Goal: Find specific page/section: Find specific page/section

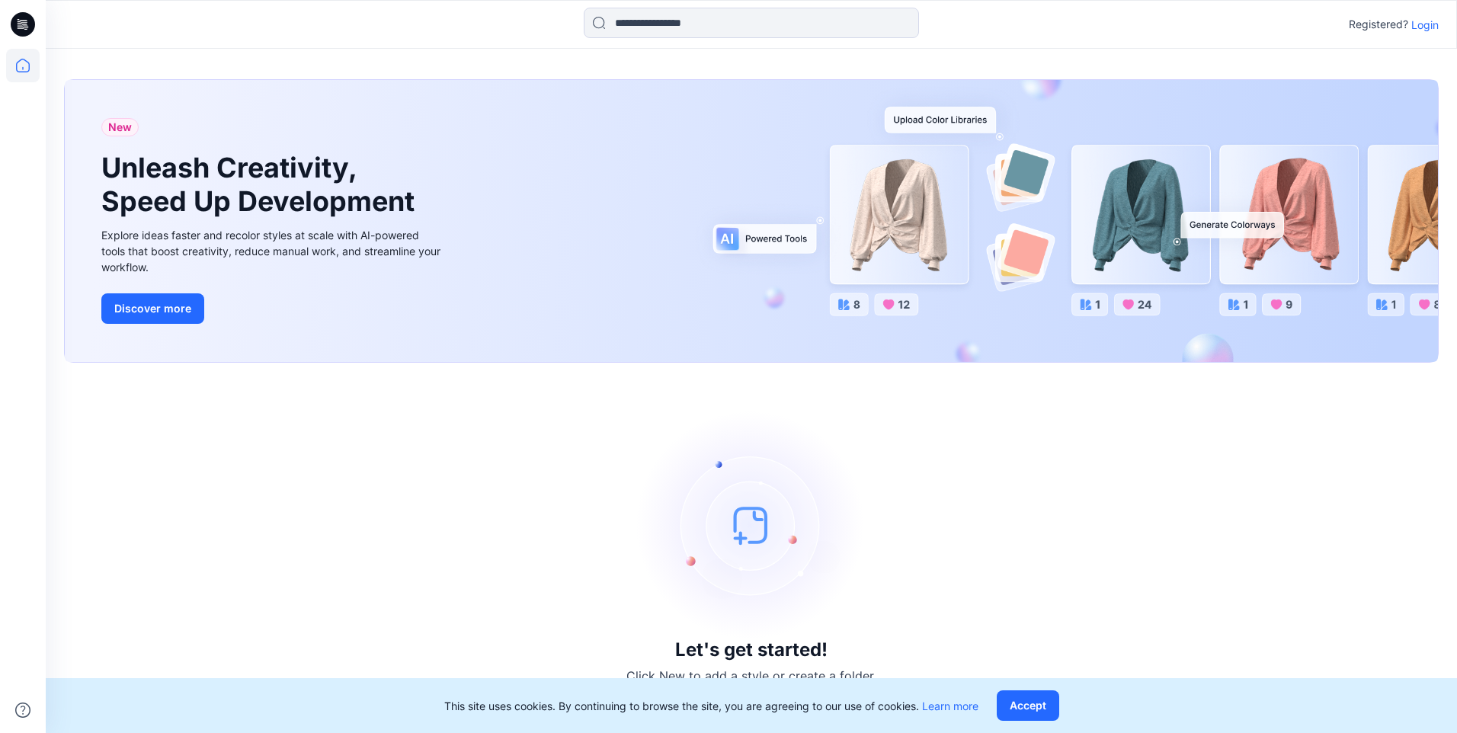
click at [1434, 24] on p "Login" at bounding box center [1424, 25] width 27 height 16
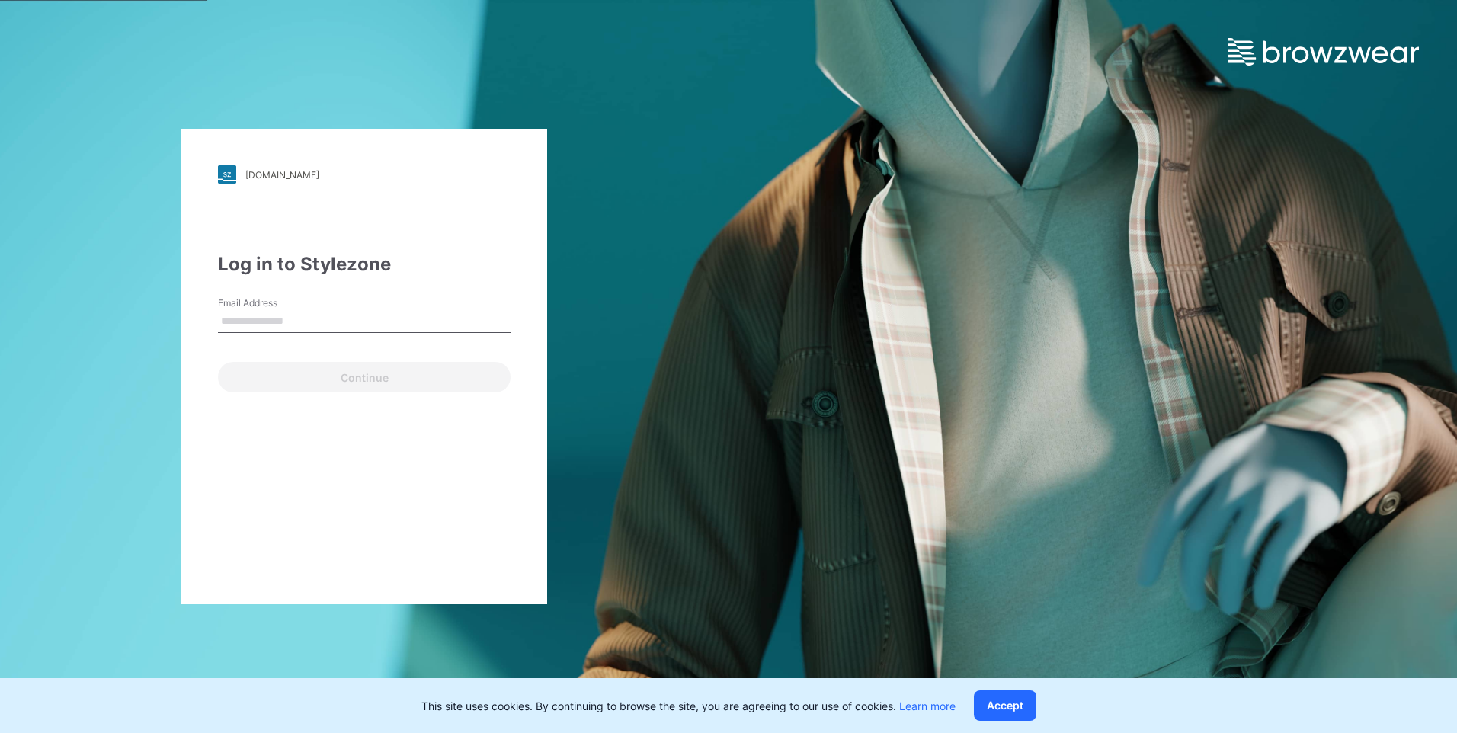
click at [400, 315] on input "Email Address" at bounding box center [364, 321] width 293 height 23
type input "**********"
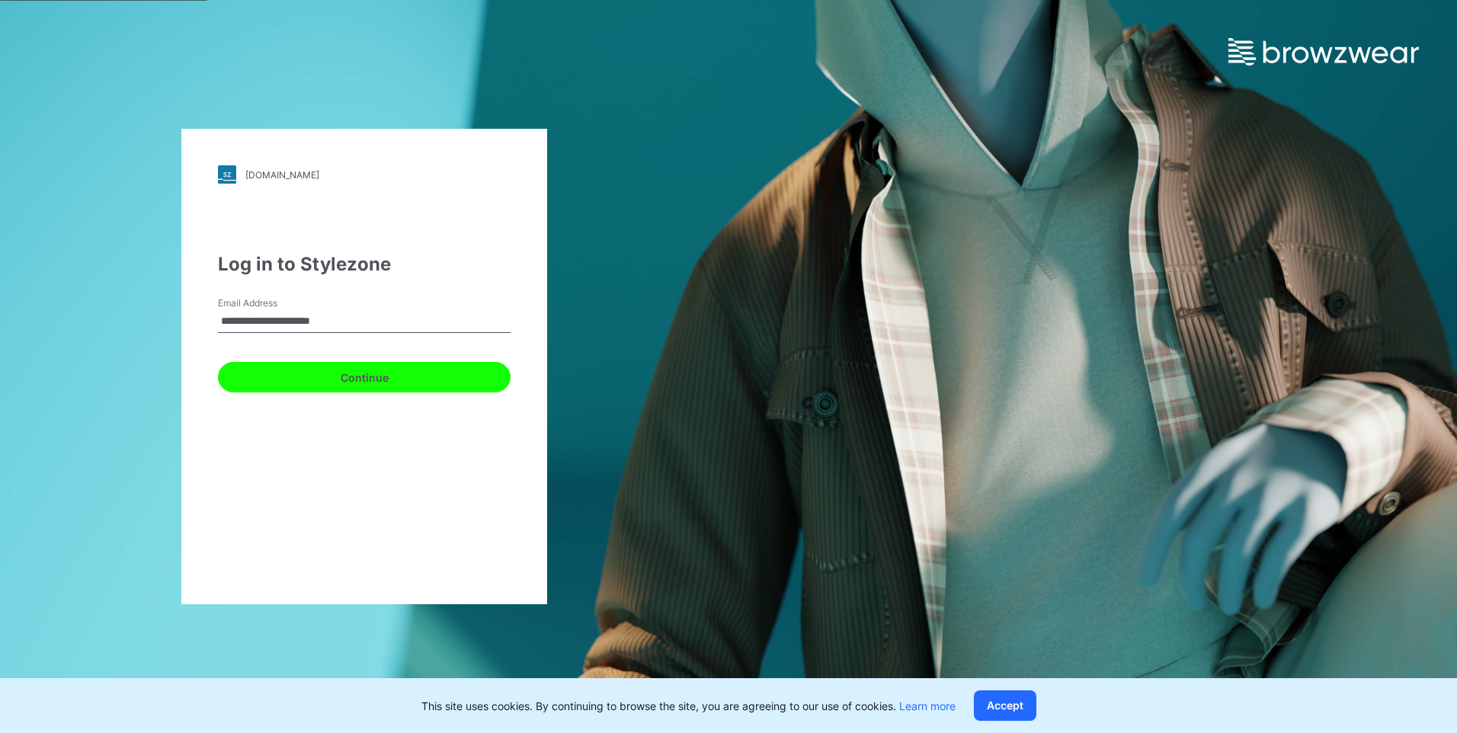
click at [392, 379] on button "Continue" at bounding box center [364, 377] width 293 height 30
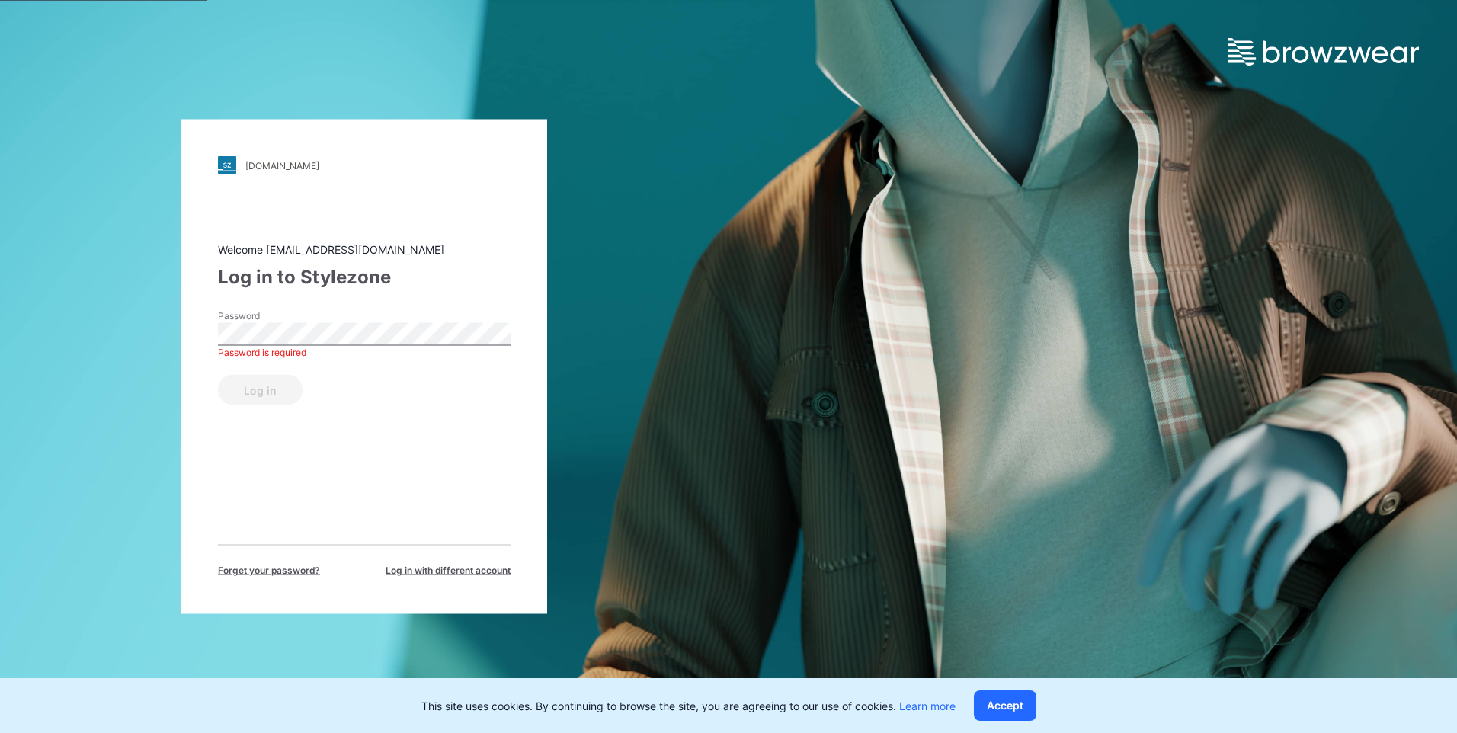
click at [672, 341] on div "walmart.stylezone.com Loading... Welcome chkim@globalhansoll.com Log in to Styl…" at bounding box center [364, 366] width 728 height 733
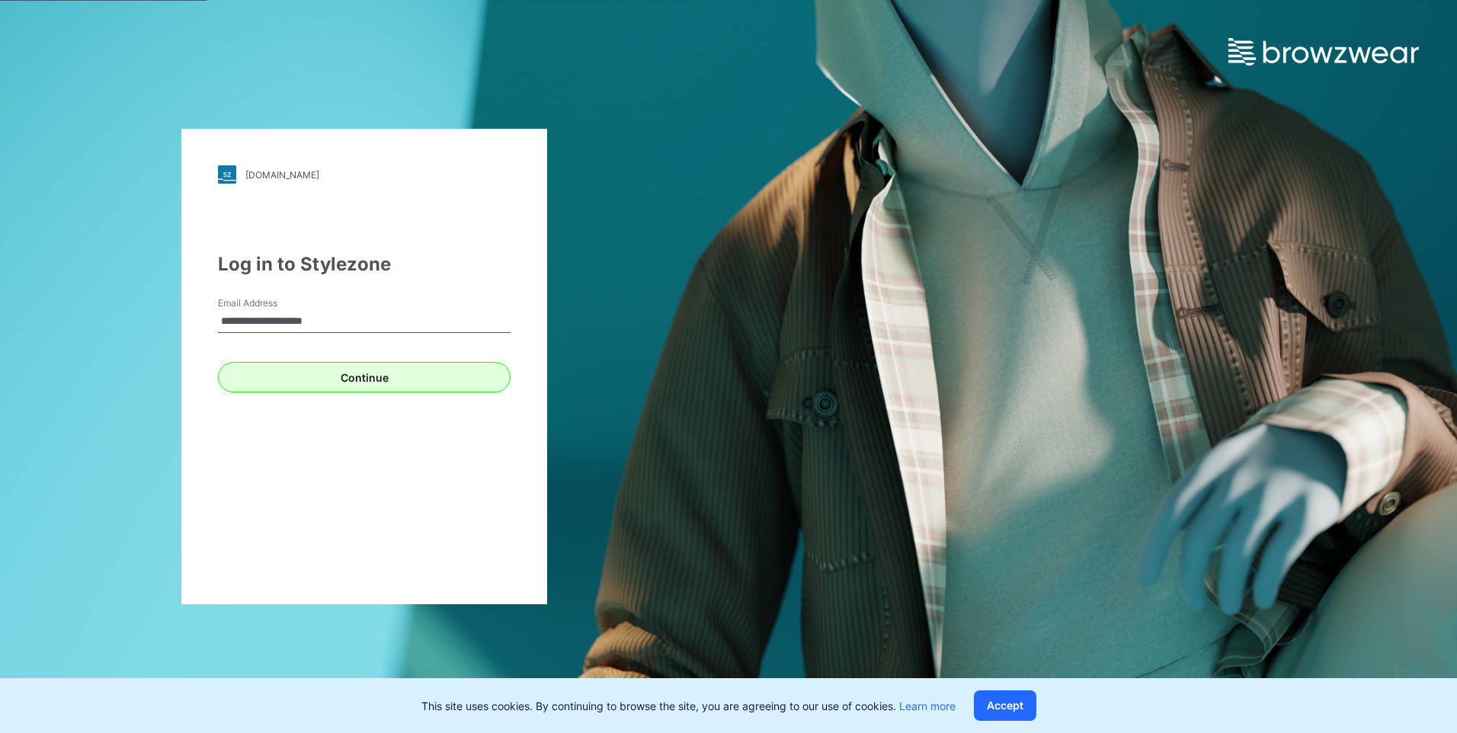
type input "**********"
click at [367, 379] on button "Continue" at bounding box center [364, 377] width 293 height 30
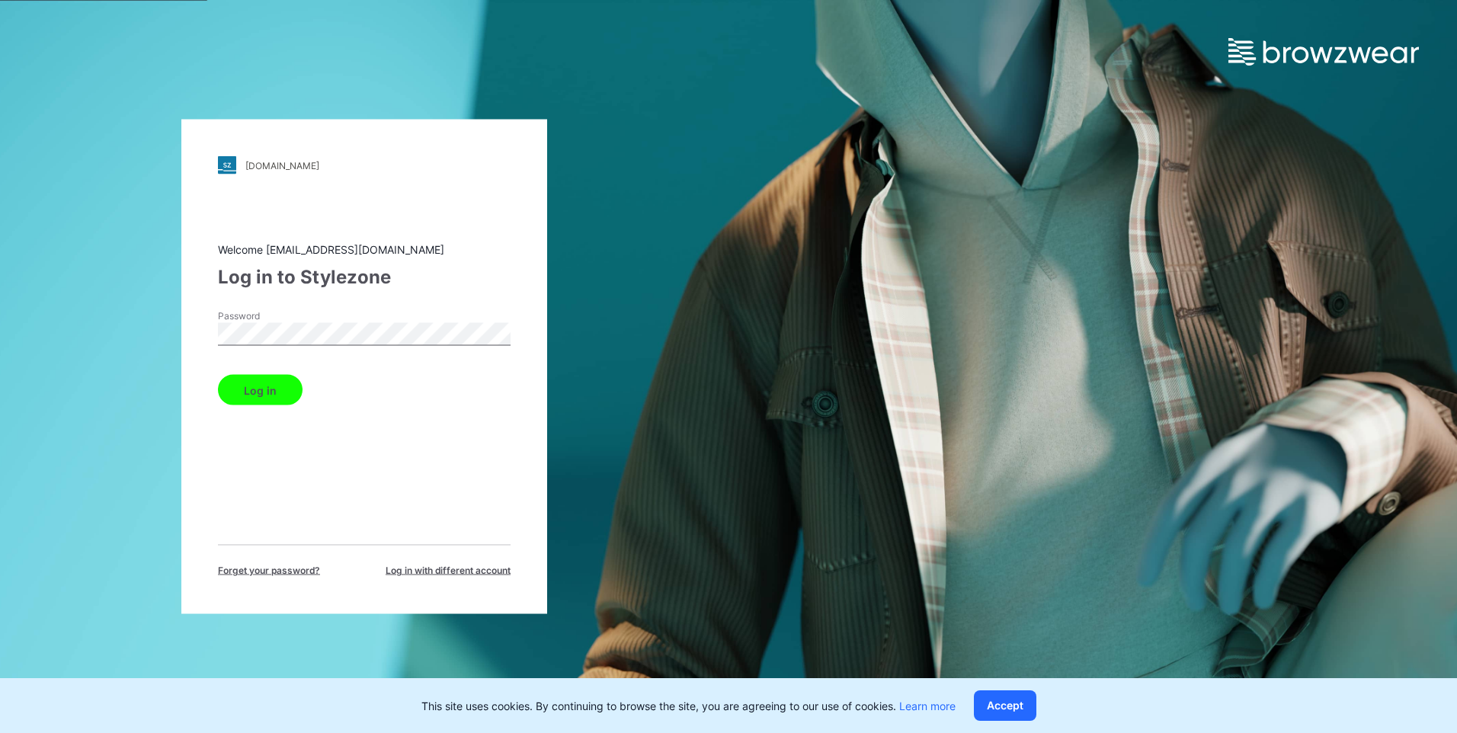
click at [218, 375] on button "Log in" at bounding box center [260, 390] width 85 height 30
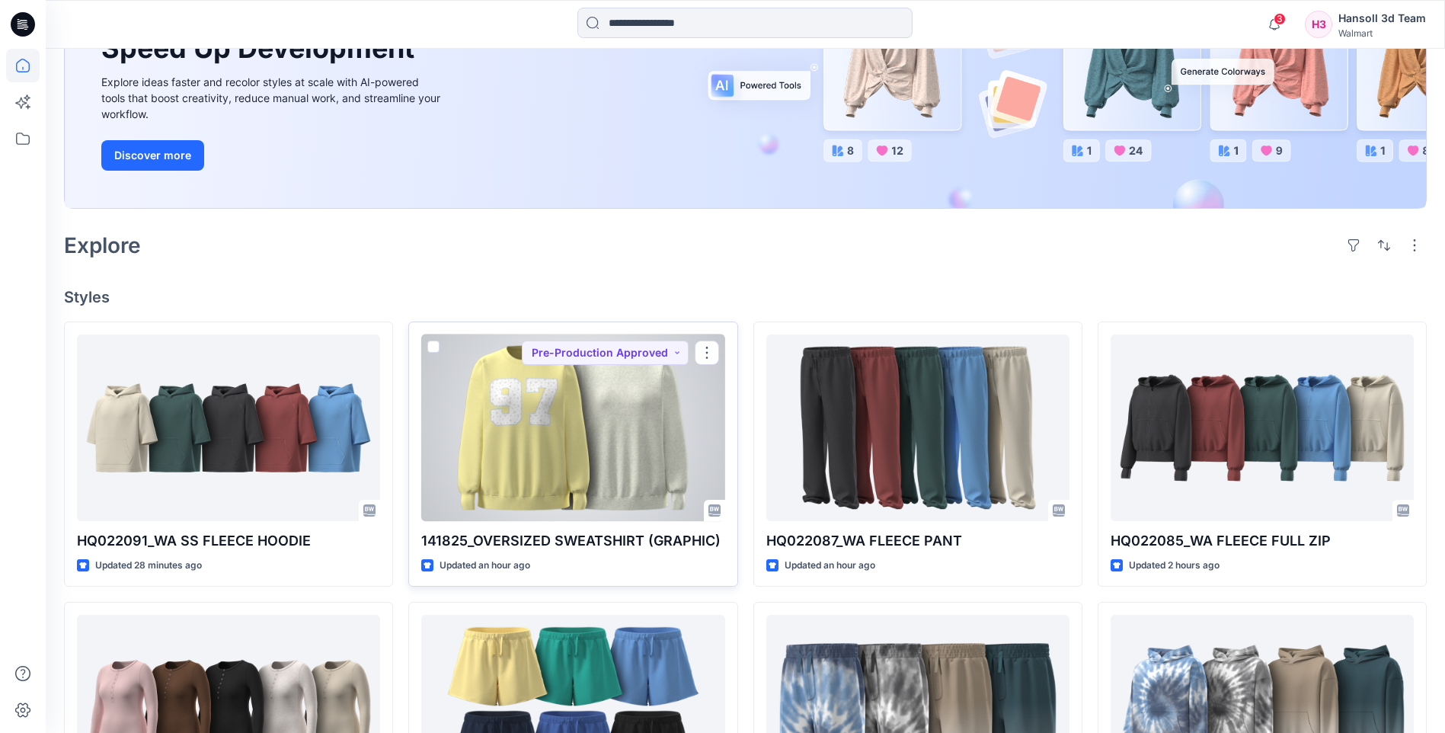
scroll to position [76, 0]
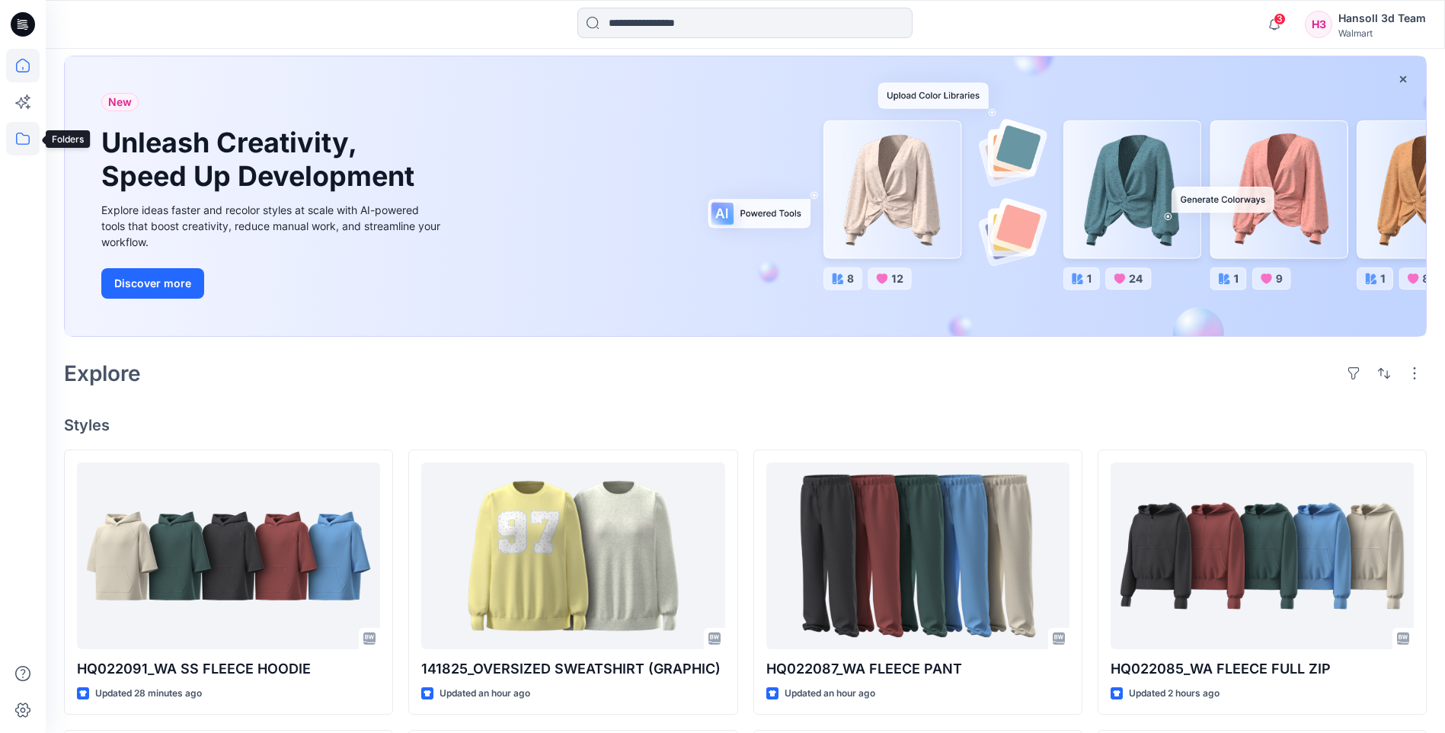
click at [30, 143] on icon at bounding box center [23, 139] width 34 height 34
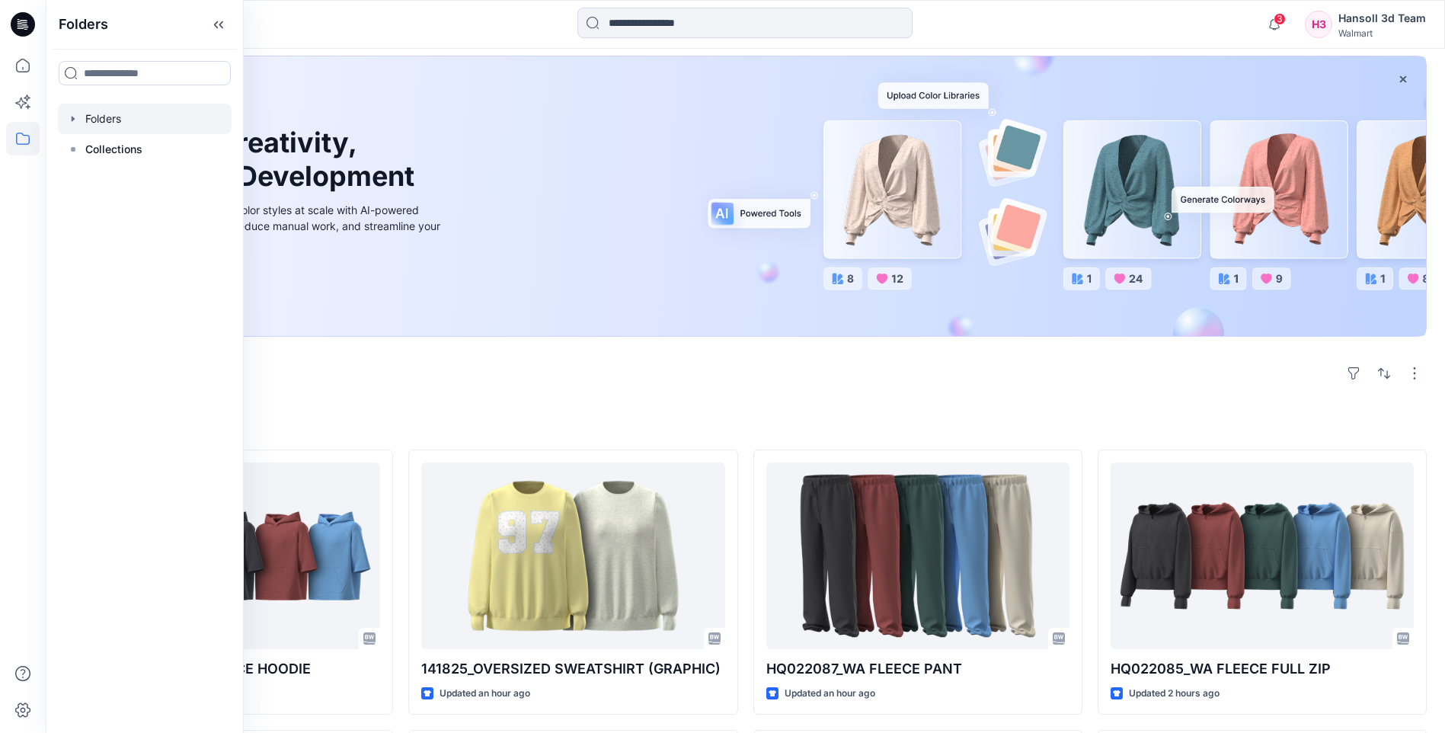
click at [136, 118] on div at bounding box center [145, 119] width 174 height 30
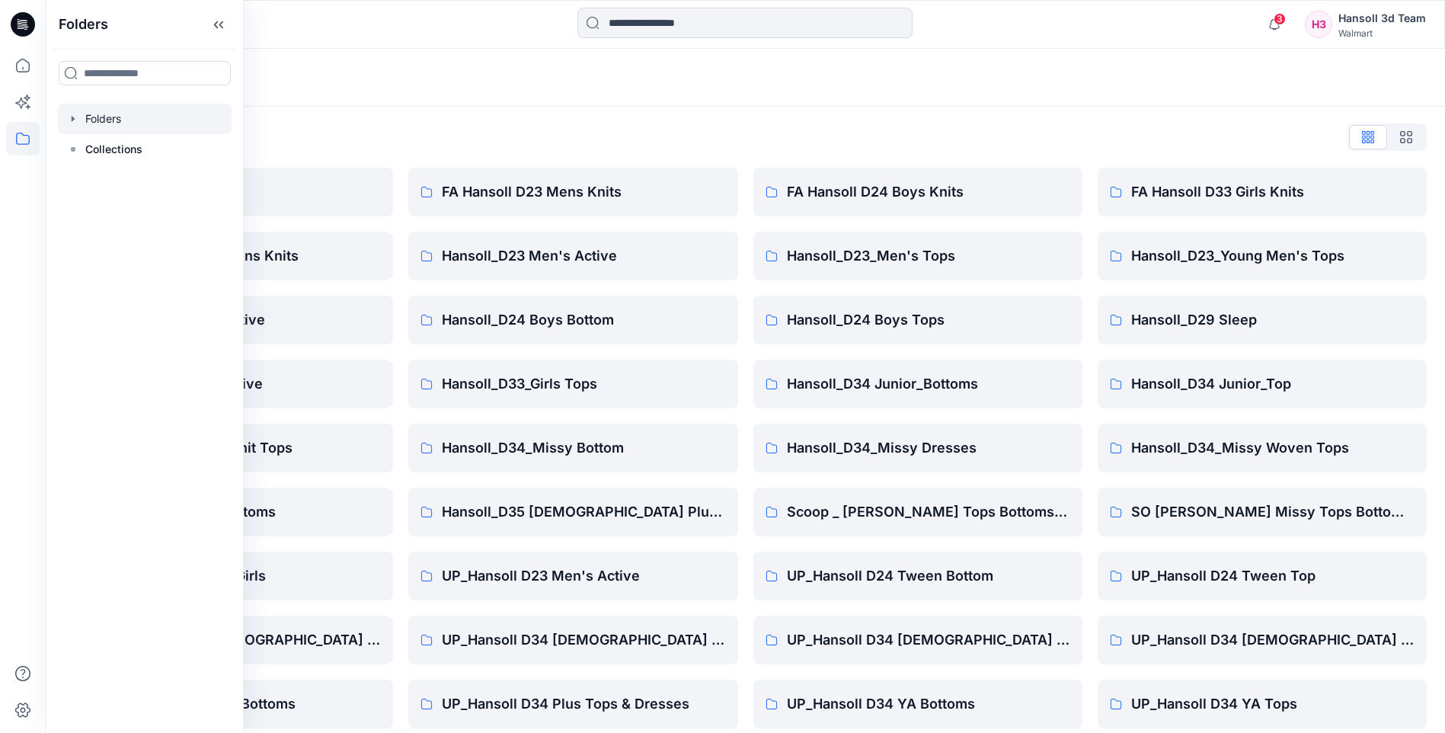
click at [512, 111] on div "Folders List EcoShot Hansoll FA Hansoll D34 Womens Knits Hansoll_D24 Boys Activ…" at bounding box center [746, 523] width 1400 height 832
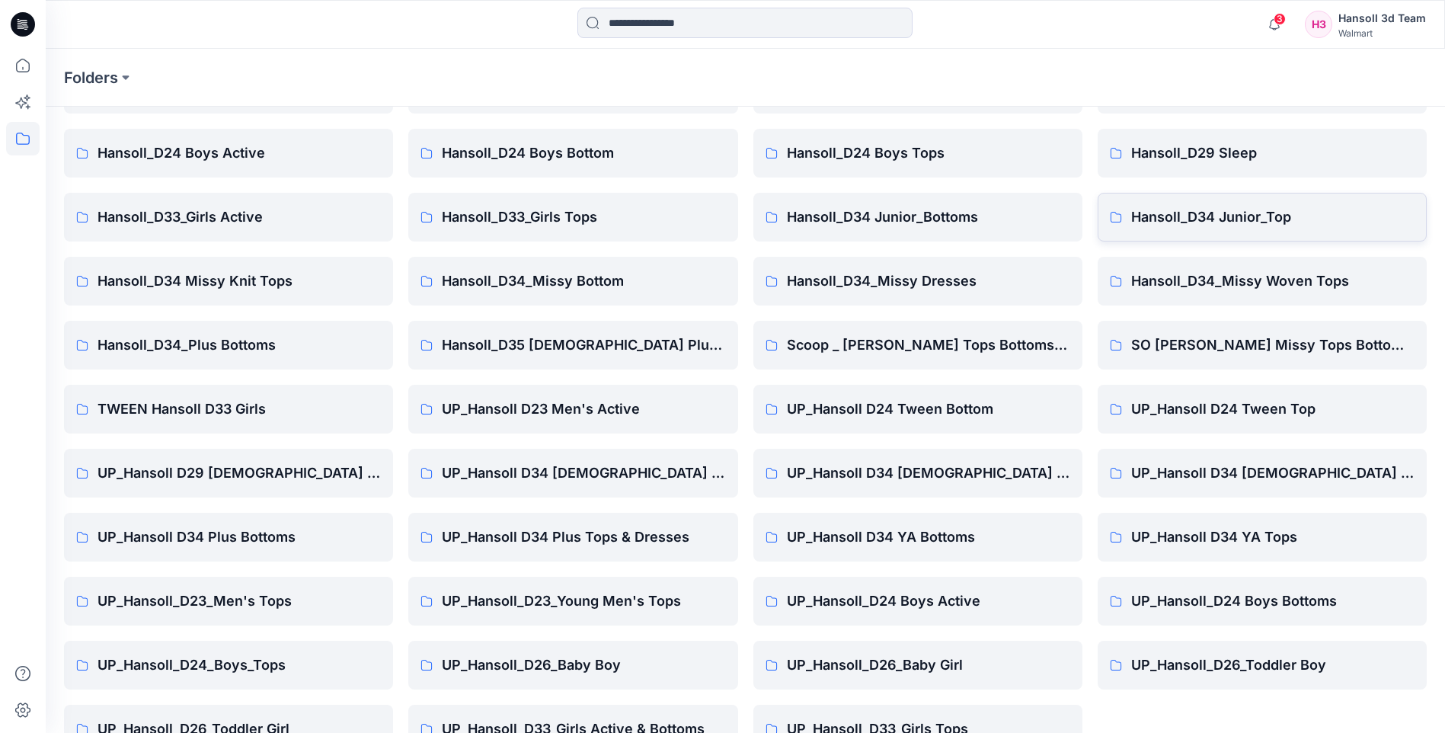
scroll to position [206, 0]
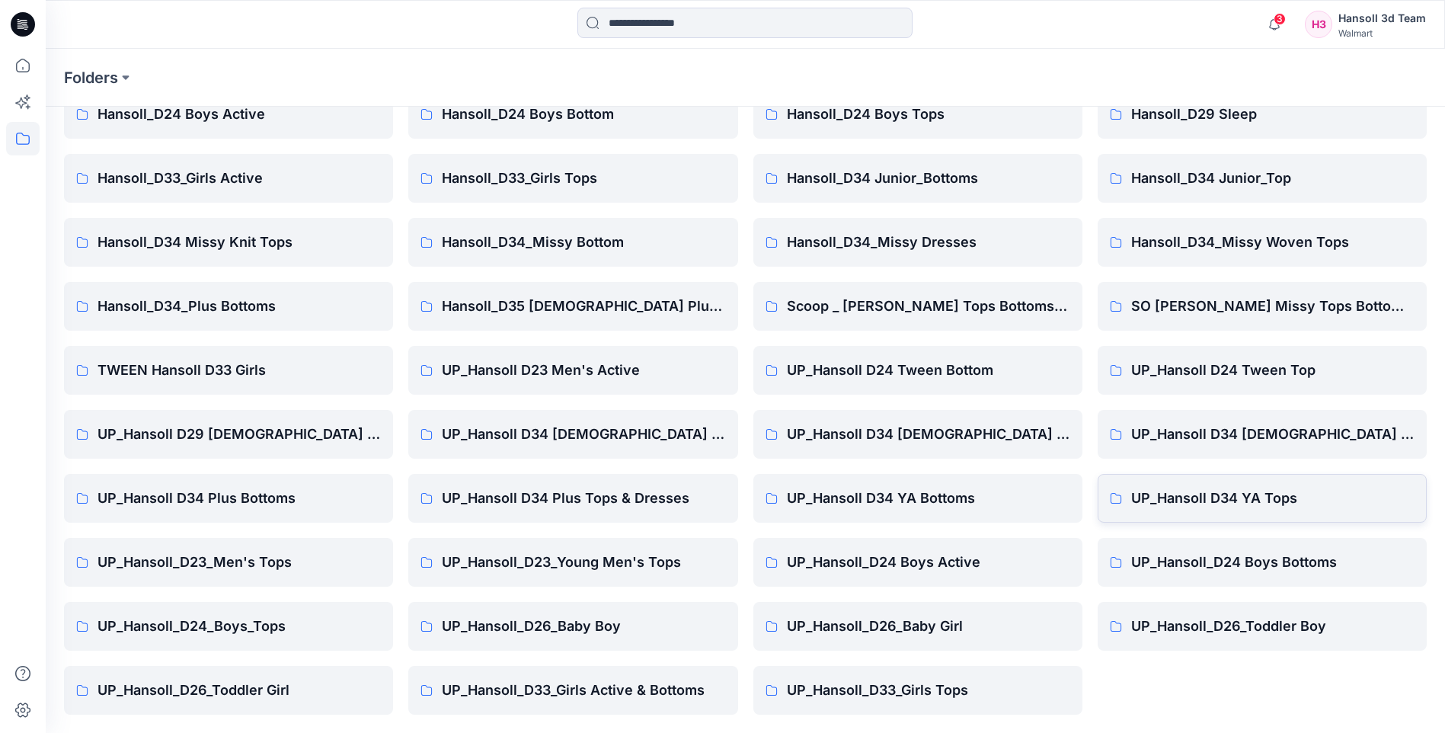
click at [1192, 494] on p "UP_Hansoll D34 YA Tops" at bounding box center [1272, 498] width 283 height 21
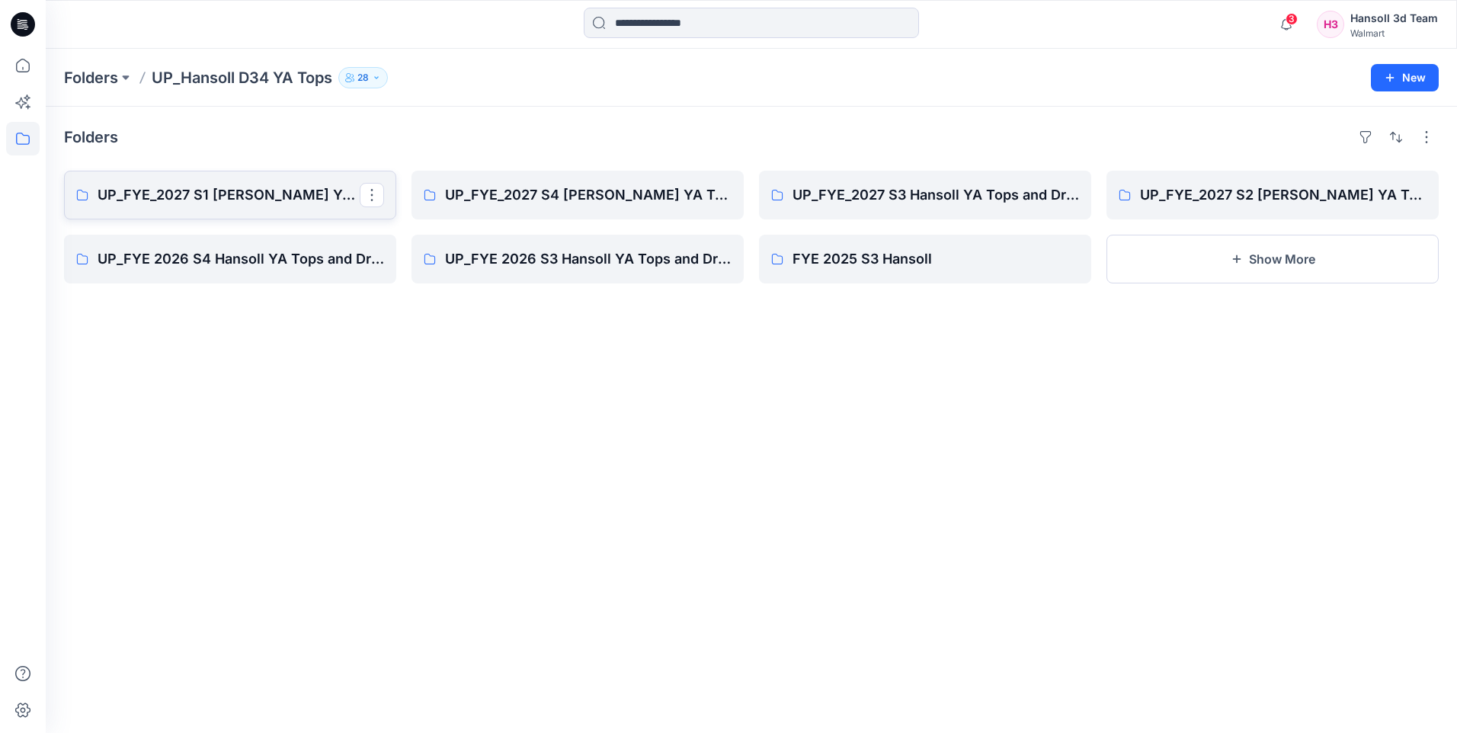
click at [270, 195] on p "UP_FYE_2027 S1 Hansoll YA Tops and Dresses" at bounding box center [229, 194] width 262 height 21
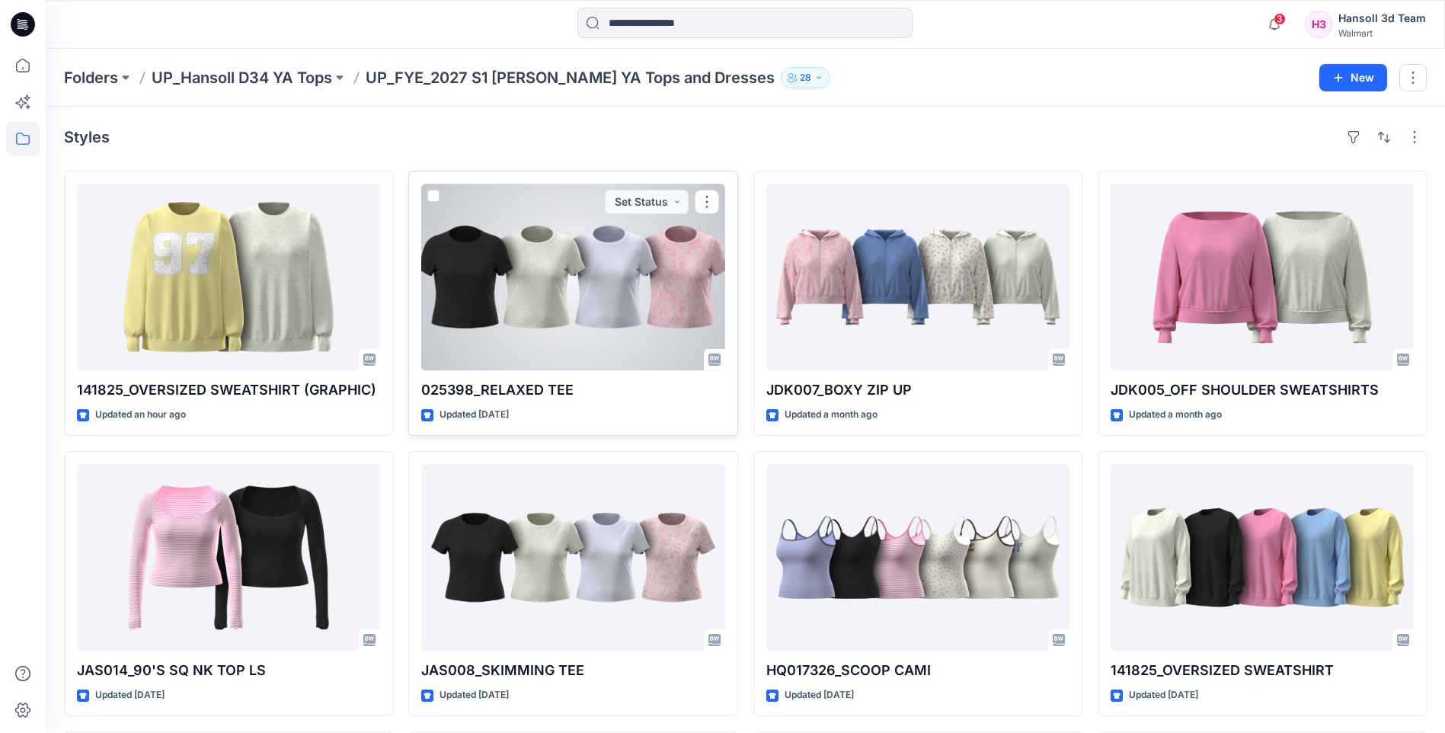
click at [609, 322] on div at bounding box center [572, 277] width 303 height 187
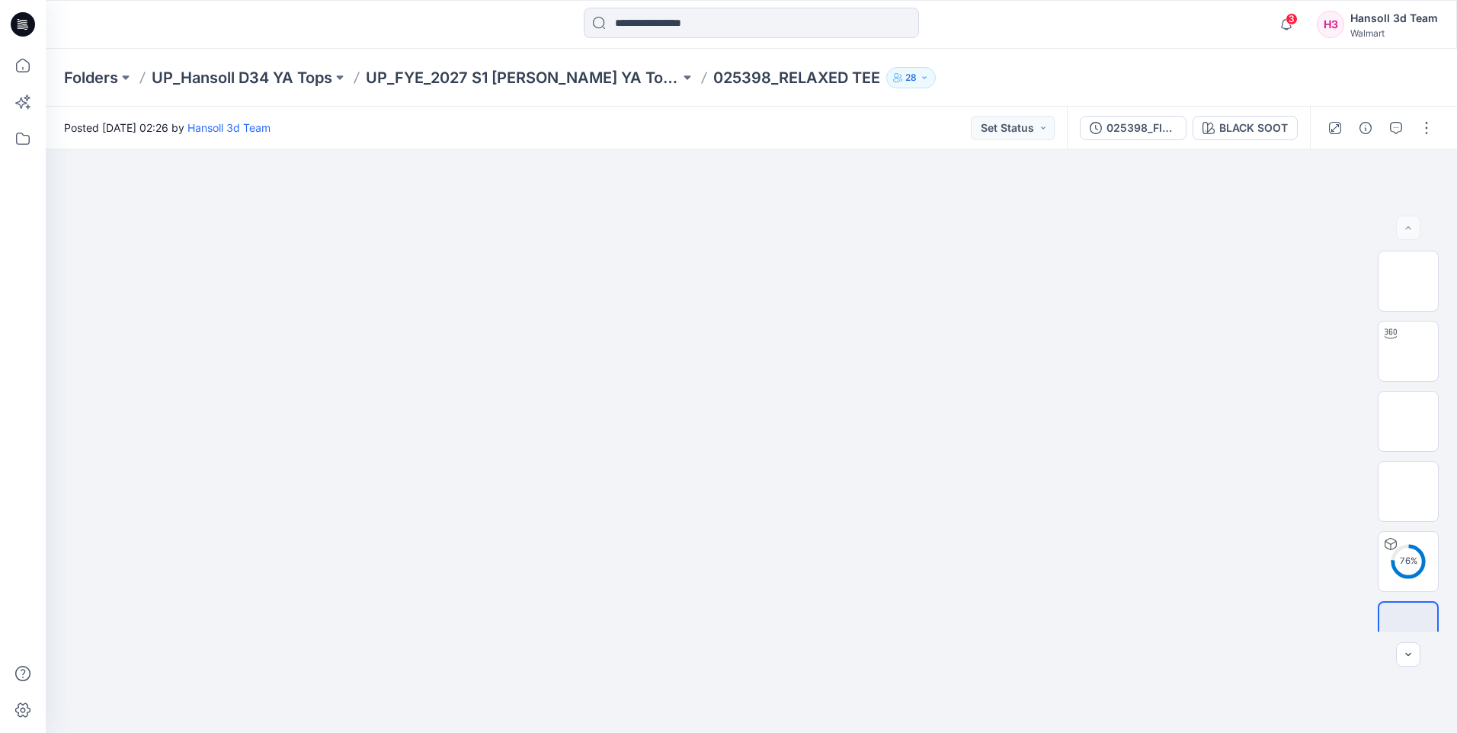
click at [859, 76] on p "025398_RELAXED TEE" at bounding box center [796, 77] width 167 height 21
click at [151, 76] on div "Folders UP_Hansoll D34 YA Tops UP_FYE_2027 S1 Hansoll YA Tops and Dresses 02539…" at bounding box center [692, 77] width 1256 height 21
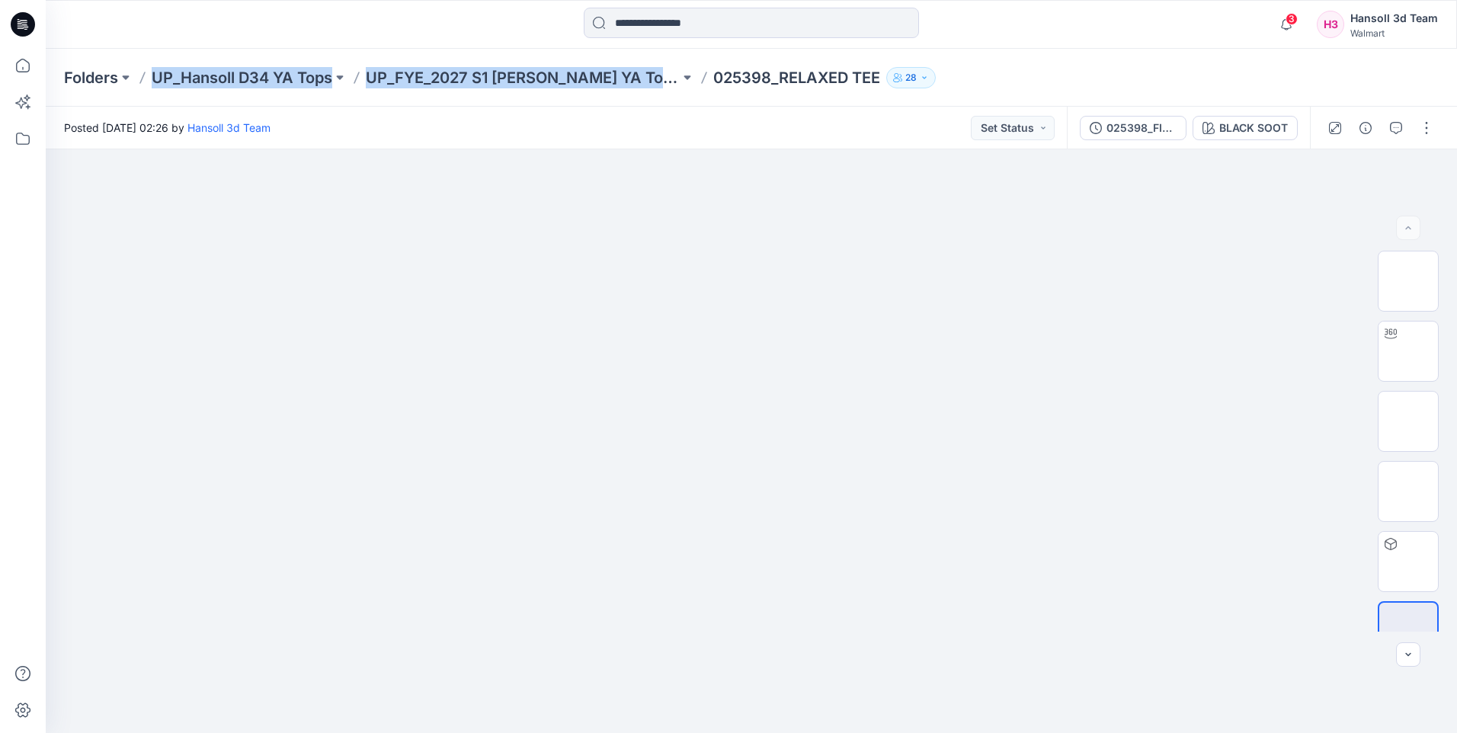
drag, startPoint x: 145, startPoint y: 78, endPoint x: 677, endPoint y: 64, distance: 532.0
click at [677, 64] on div "Folders UP_Hansoll D34 YA Tops UP_FYE_2027 S1 Hansoll YA Tops and Dresses 02539…" at bounding box center [751, 78] width 1411 height 58
click at [1121, 98] on div "Folders UP_Hansoll D34 YA Tops UP_FYE_2027 S1 Hansoll YA Tops and Dresses 02539…" at bounding box center [751, 78] width 1411 height 58
click at [126, 78] on button at bounding box center [125, 77] width 15 height 21
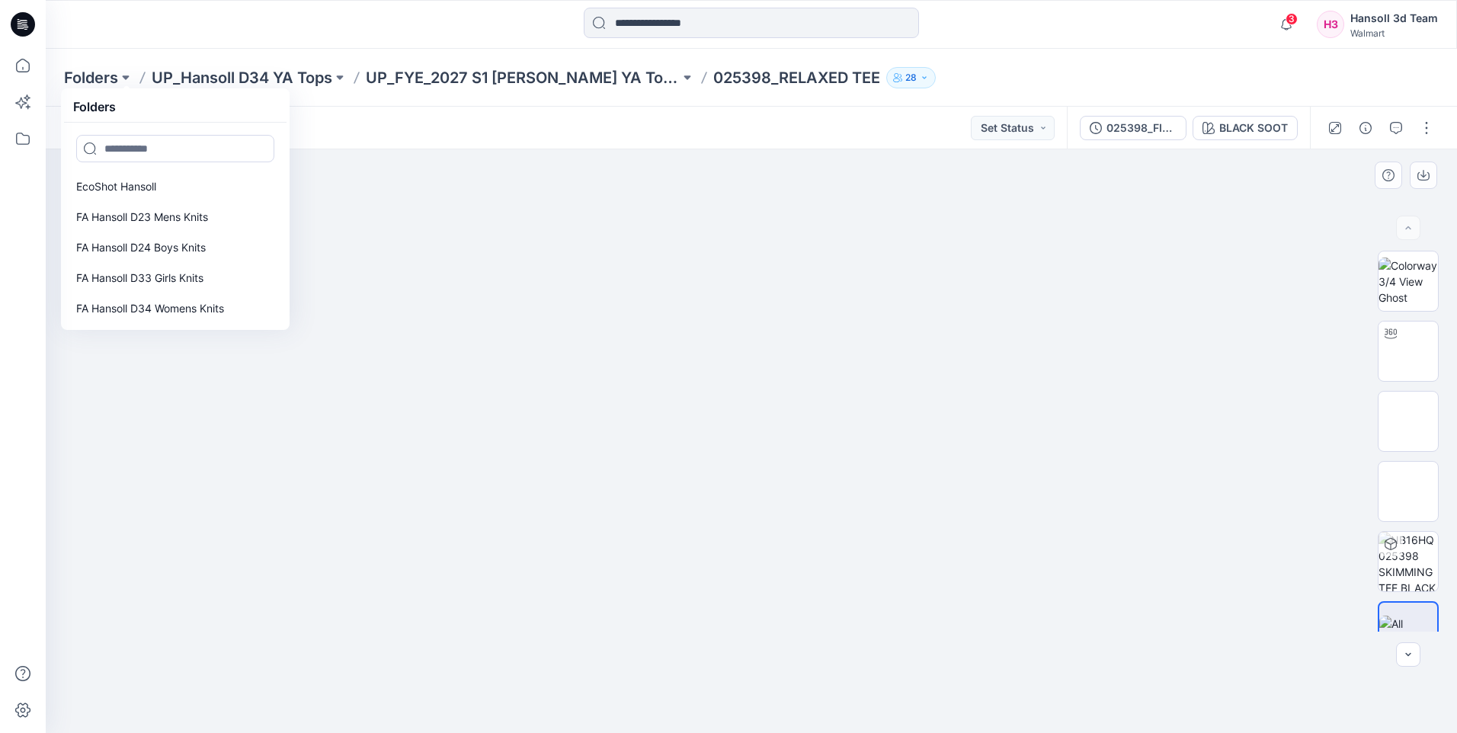
click at [496, 213] on img at bounding box center [751, 213] width 762 height 0
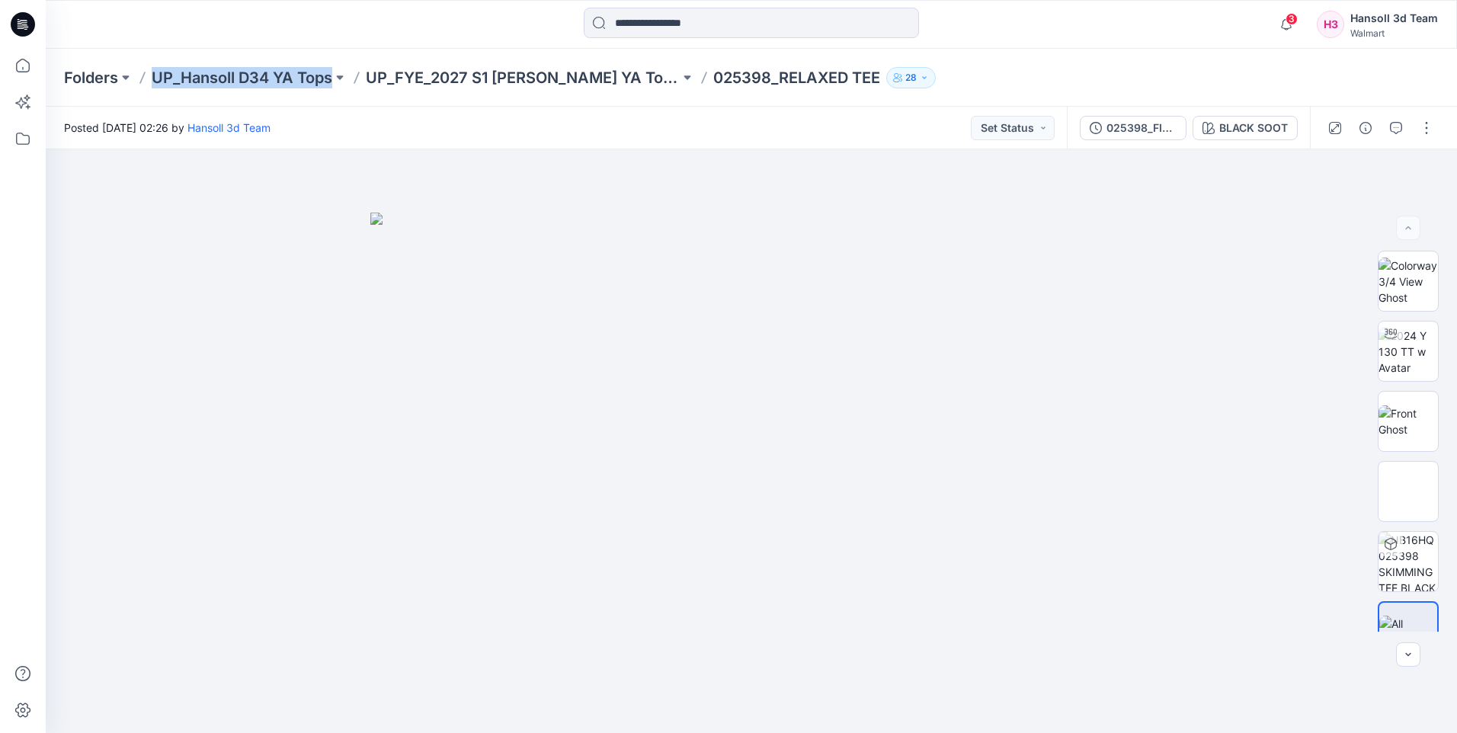
drag, startPoint x: 143, startPoint y: 76, endPoint x: 350, endPoint y: 82, distance: 207.3
click at [350, 82] on div "Folders UP_Hansoll D34 YA Tops UP_FYE_2027 S1 Hansoll YA Tops and Dresses 02539…" at bounding box center [692, 77] width 1256 height 21
copy div "UP_Hansoll D34 YA Tops"
click at [689, 73] on button at bounding box center [687, 77] width 15 height 21
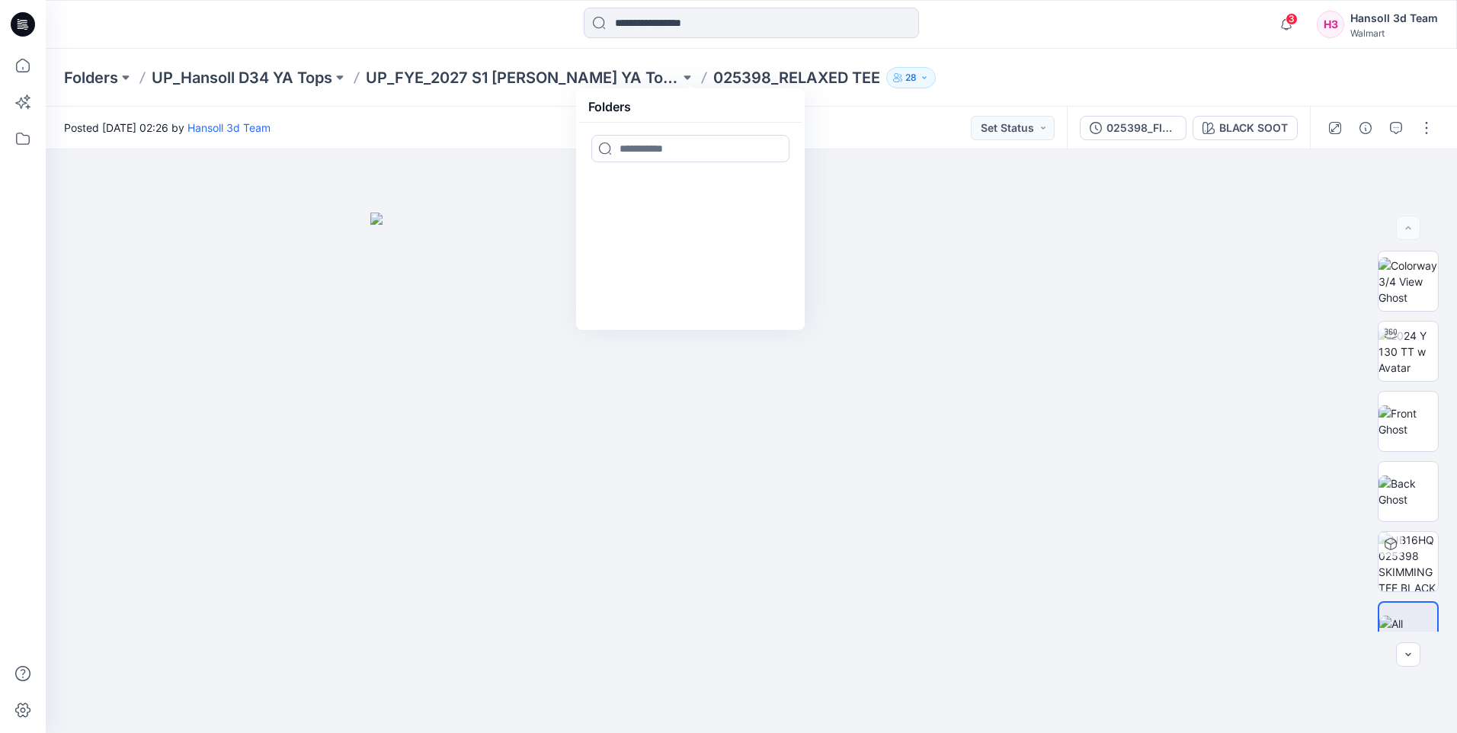
click at [850, 138] on div "Posted Tuesday, July 08, 2025 02:26 by Hansoll 3d Team Set Status" at bounding box center [556, 128] width 1021 height 42
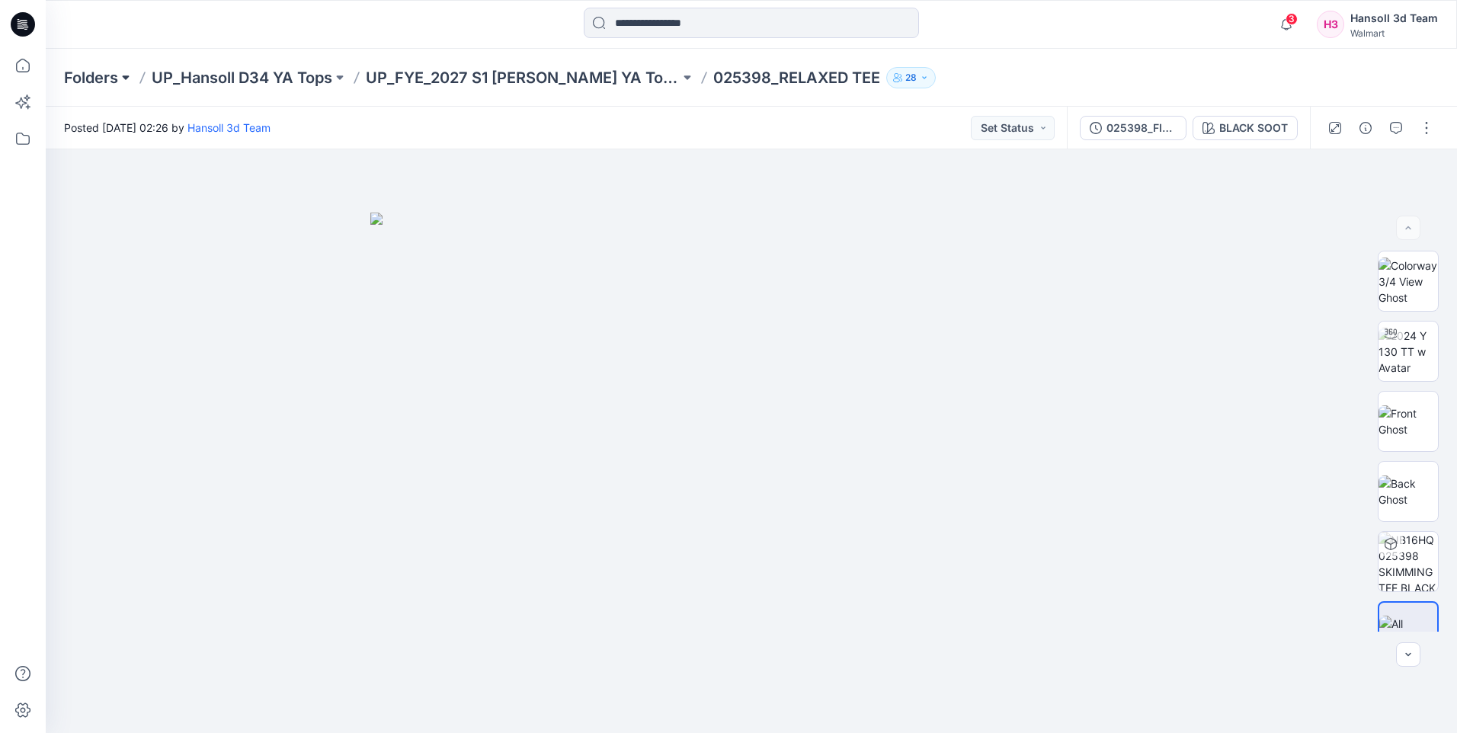
click at [119, 82] on button at bounding box center [125, 77] width 15 height 21
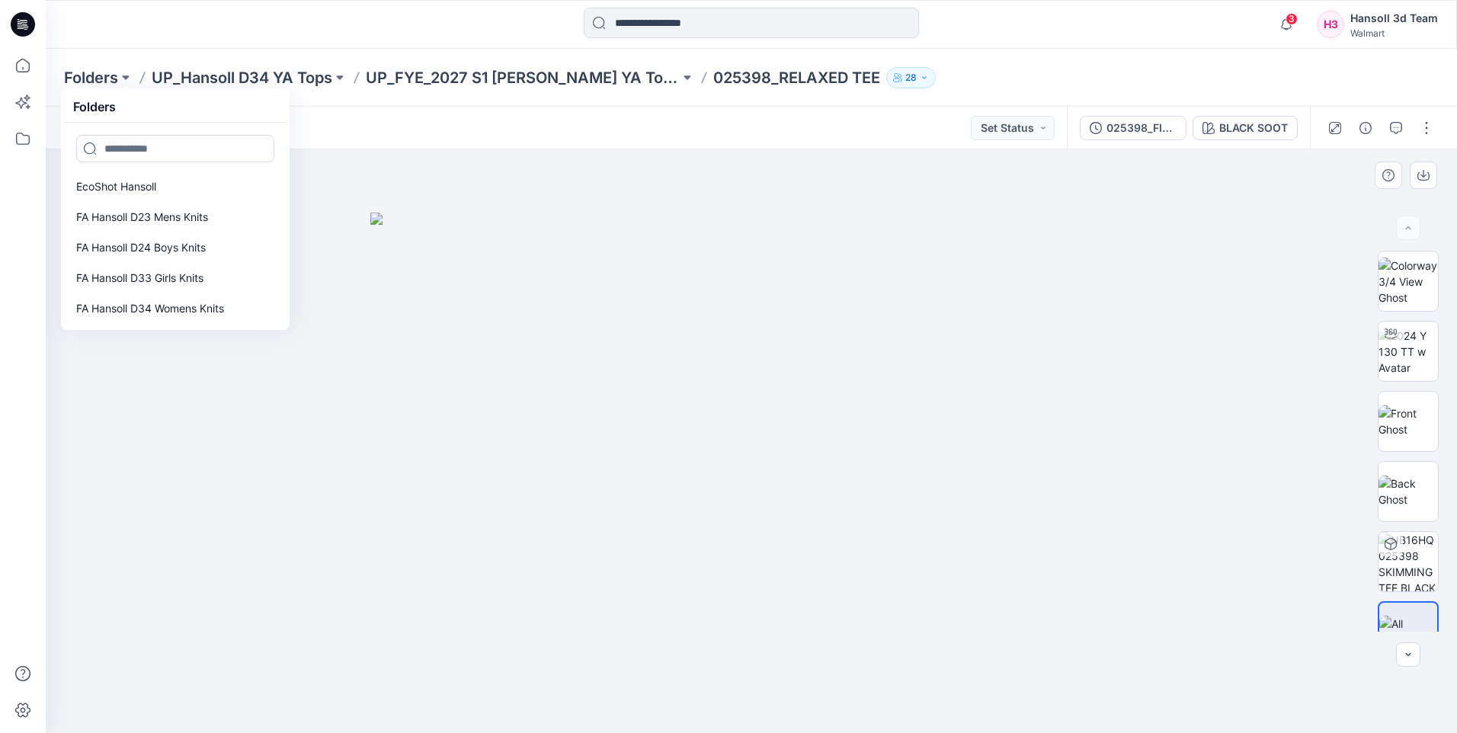
click at [514, 162] on div at bounding box center [751, 441] width 1411 height 584
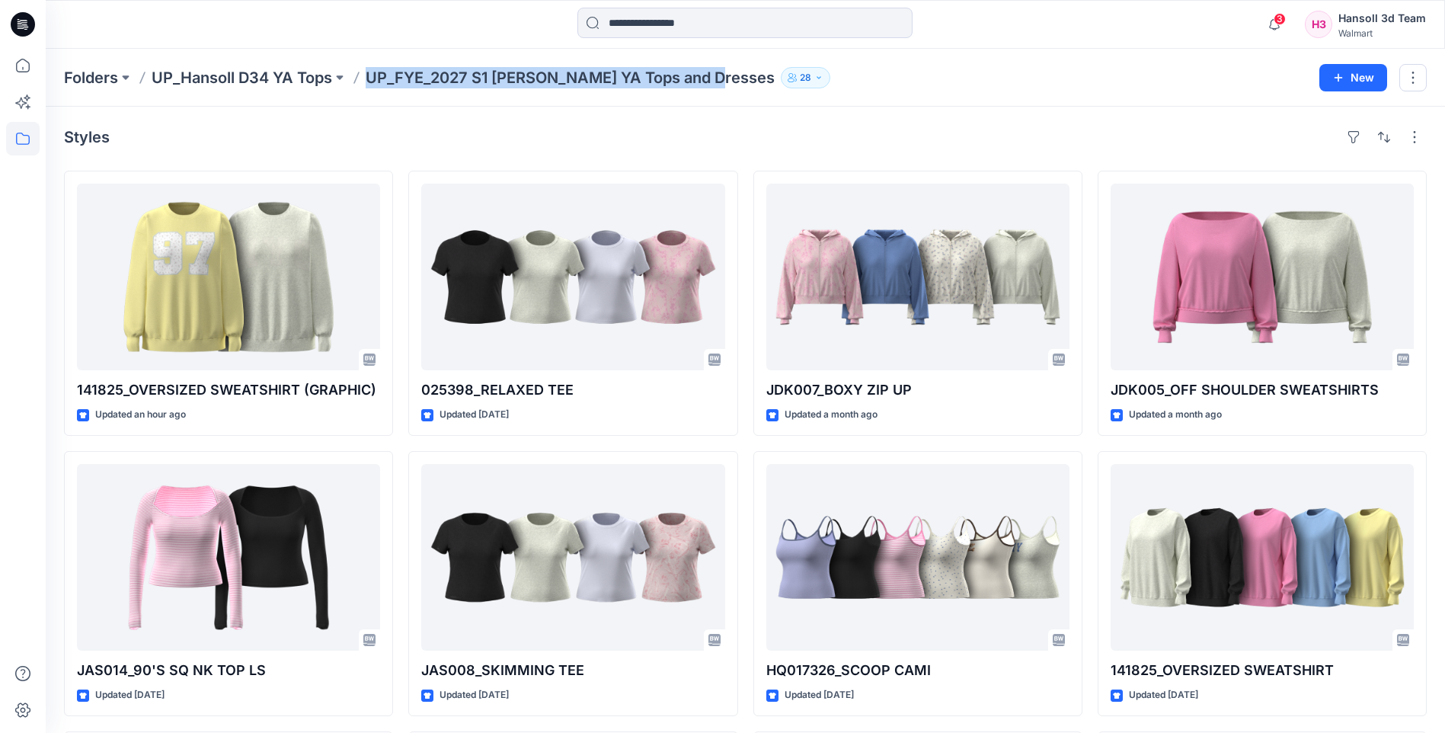
drag, startPoint x: 366, startPoint y: 79, endPoint x: 709, endPoint y: 79, distance: 343.6
click at [709, 79] on div "Folders UP_Hansoll D34 YA Tops UP_FYE_2027 S1 Hansoll YA Tops and Dresses 28" at bounding box center [686, 77] width 1244 height 21
copy p "UP_FYE_2027 S1 Hansoll YA Tops and Dresses"
click at [772, 133] on div "Styles" at bounding box center [745, 137] width 1363 height 24
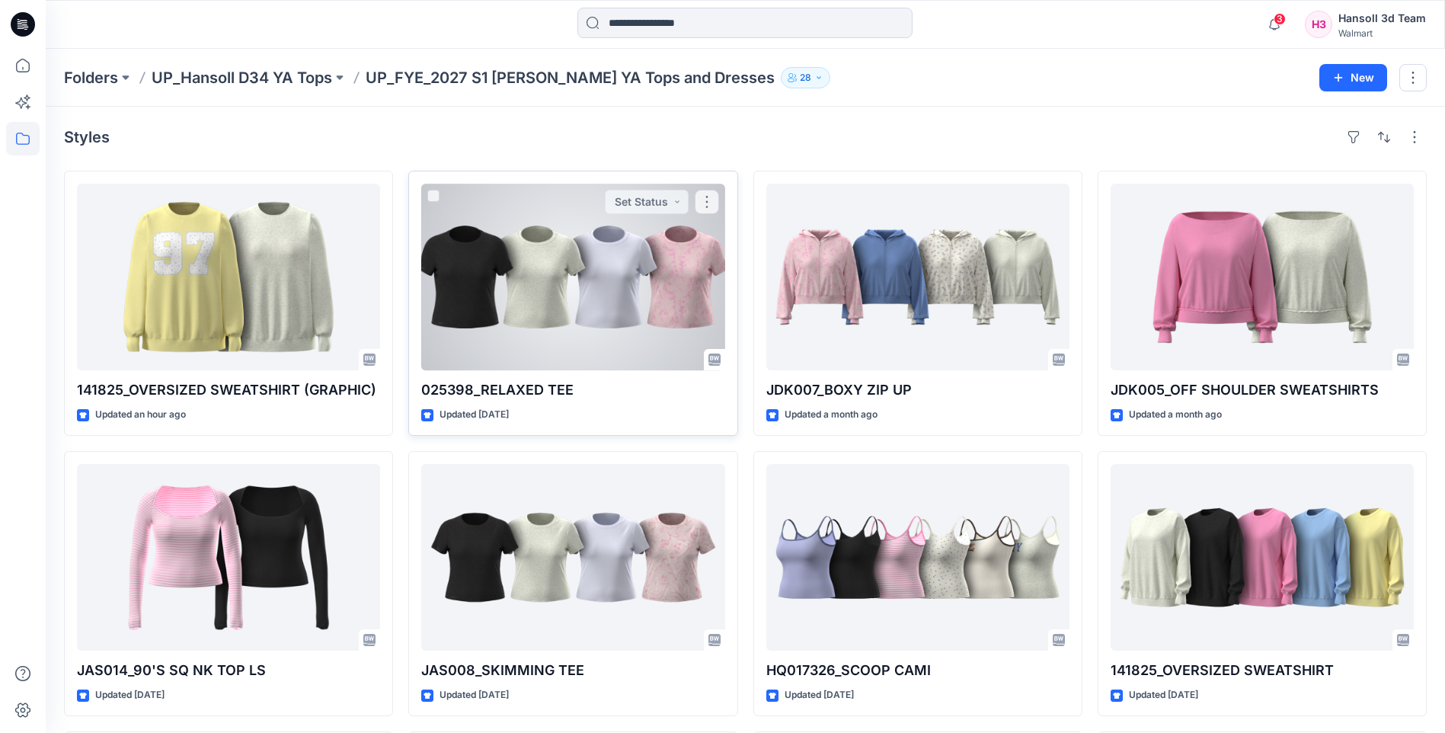
click at [601, 259] on div at bounding box center [572, 277] width 303 height 187
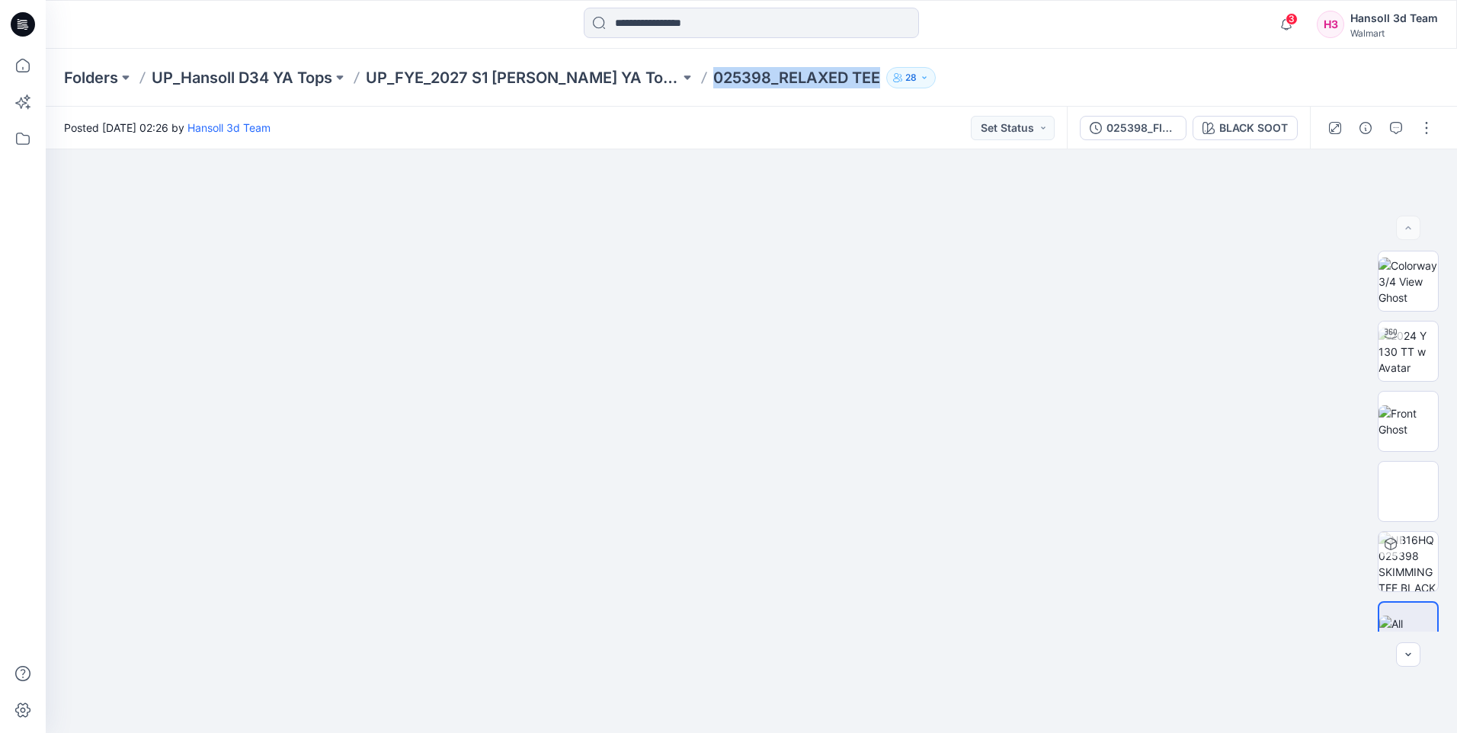
drag, startPoint x: 715, startPoint y: 86, endPoint x: 885, endPoint y: 90, distance: 169.9
click at [885, 90] on div "Folders UP_Hansoll D34 YA Tops UP_FYE_2027 S1 Hansoll YA Tops and Dresses 02539…" at bounding box center [751, 78] width 1411 height 58
copy p "025398_RELAXED TEE"
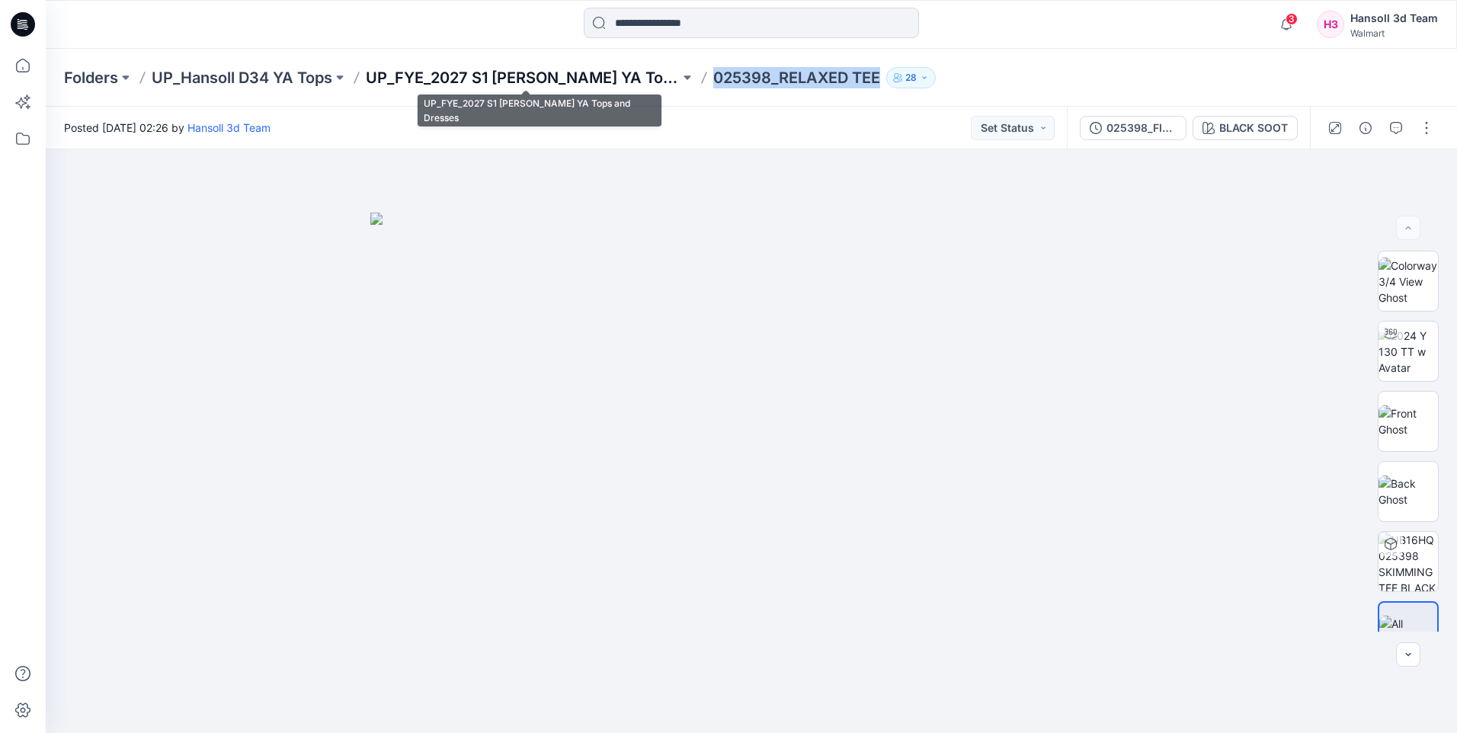
click at [605, 75] on p "UP_FYE_2027 S1 Hansoll YA Tops and Dresses" at bounding box center [523, 77] width 314 height 21
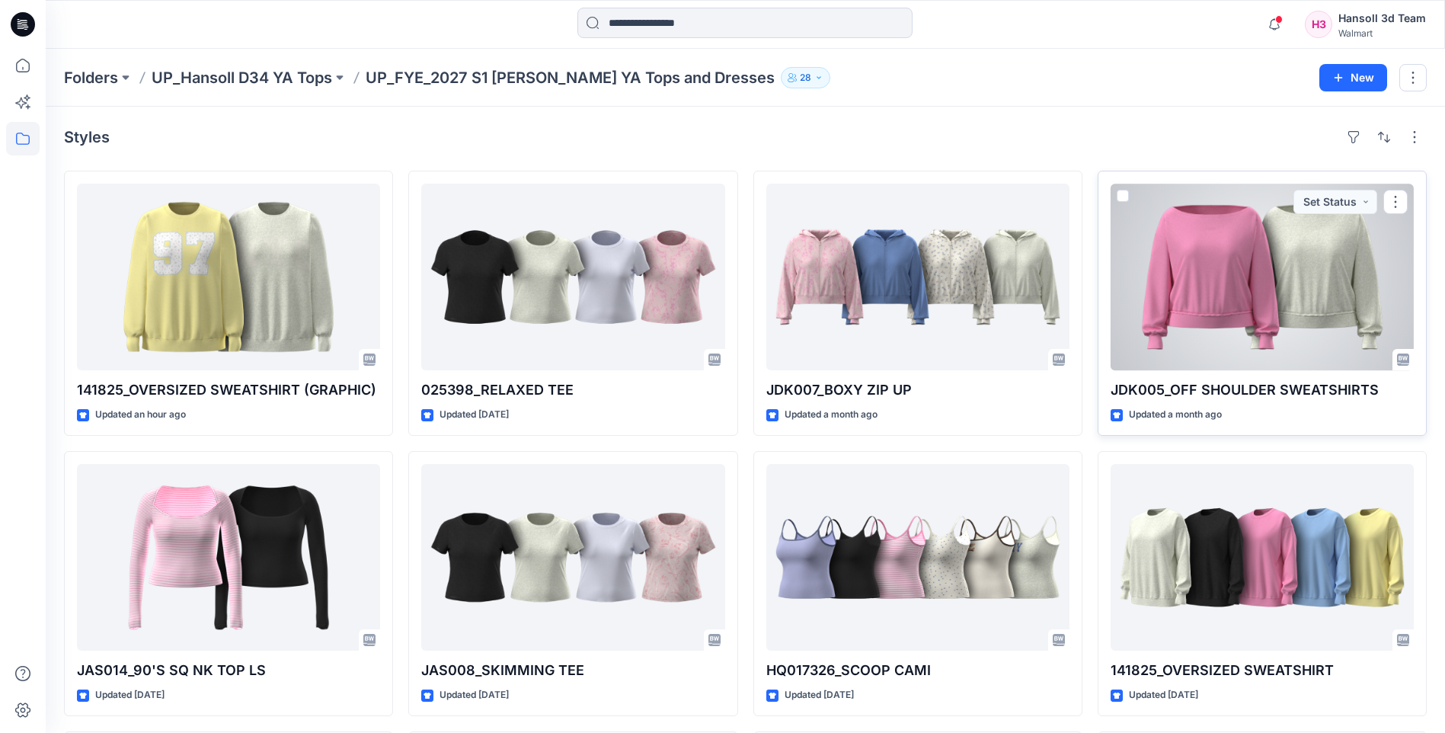
click at [1248, 320] on div at bounding box center [1262, 277] width 303 height 187
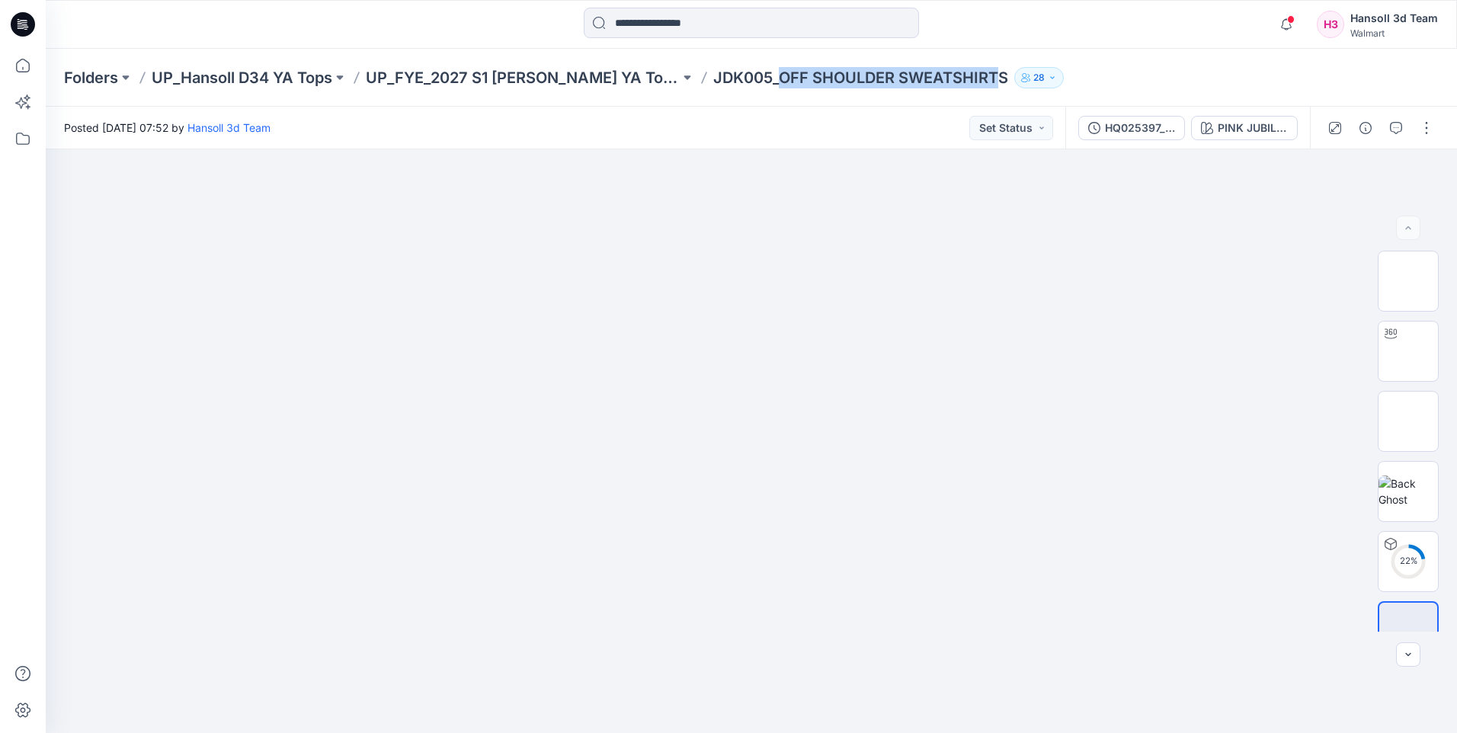
drag, startPoint x: 784, startPoint y: 83, endPoint x: 1000, endPoint y: 88, distance: 215.7
click at [1000, 88] on div "Folders UP_Hansoll D34 YA Tops UP_FYE_2027 S1 Hansoll YA Tops and Dresses JDK00…" at bounding box center [751, 78] width 1411 height 58
copy p "OFF SHOULDER SWEATSHIRT"
click at [693, 75] on button at bounding box center [687, 77] width 15 height 21
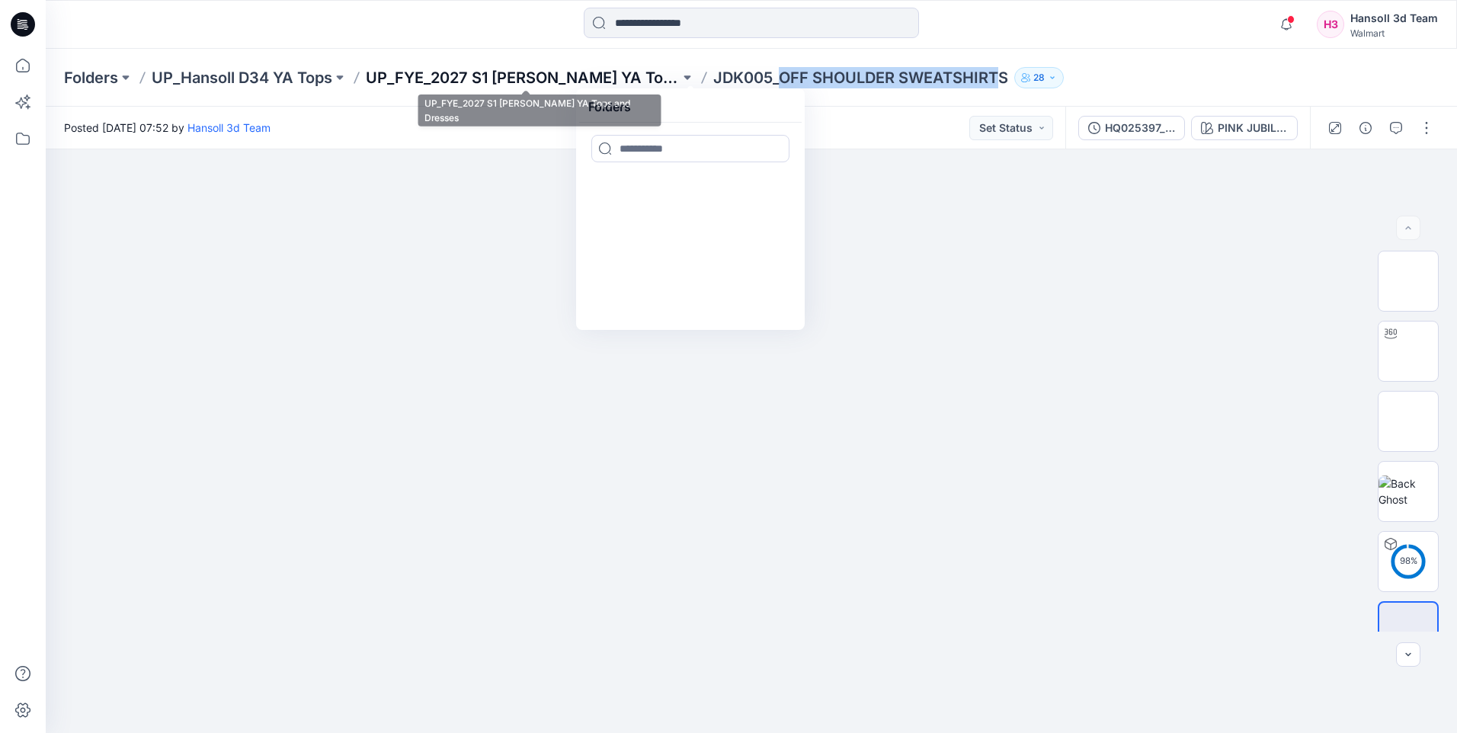
click at [562, 83] on p "UP_FYE_2027 S1 Hansoll YA Tops and Dresses" at bounding box center [523, 77] width 314 height 21
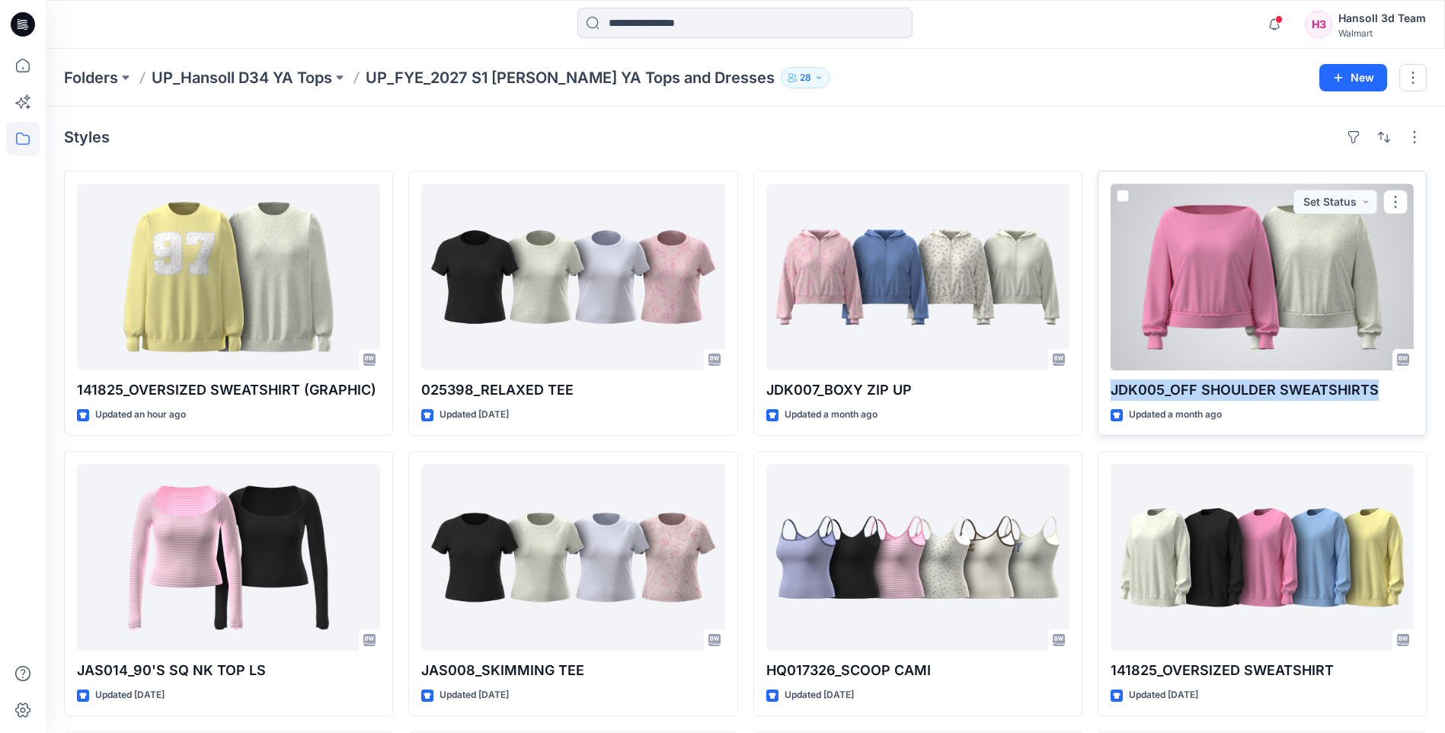
drag, startPoint x: 1100, startPoint y: 393, endPoint x: 1385, endPoint y: 386, distance: 285.0
click at [1385, 386] on div "JDK005_OFF SHOULDER SWEATSHIRTS Updated a month ago Set Status" at bounding box center [1262, 303] width 329 height 265
copy p "JDK005_OFF SHOULDER SWEATSHIRTS"
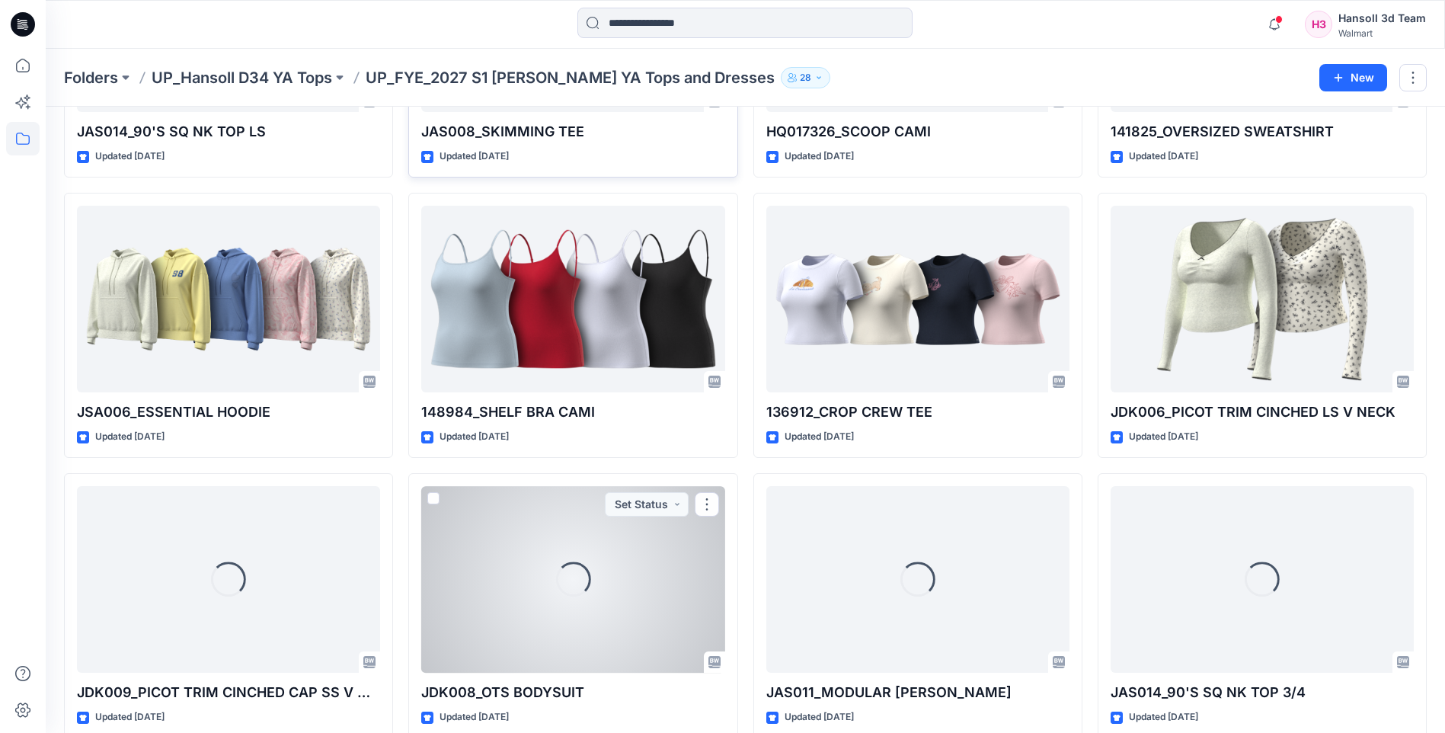
scroll to position [565, 0]
